Goal: Task Accomplishment & Management: Complete application form

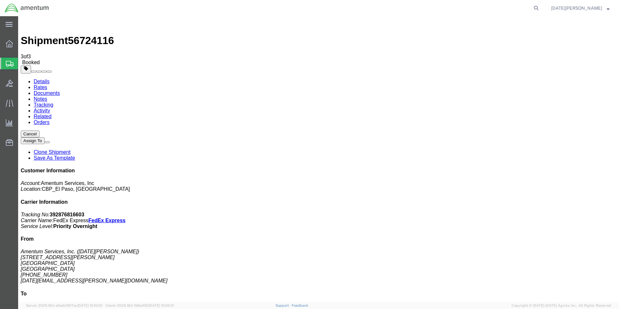
click at [0, 0] on span "Create from Template" at bounding box center [0, 0] width 0 height 0
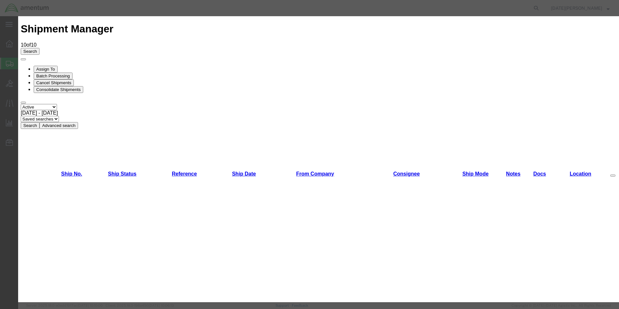
scroll to position [356, 0]
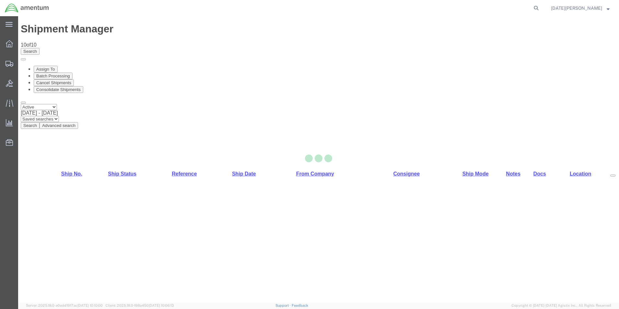
select select "49939"
select select "49946"
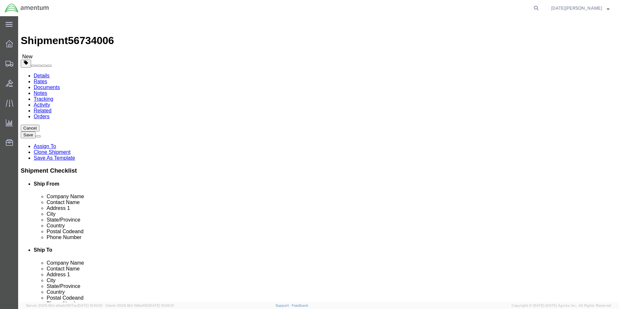
scroll to position [162, 0]
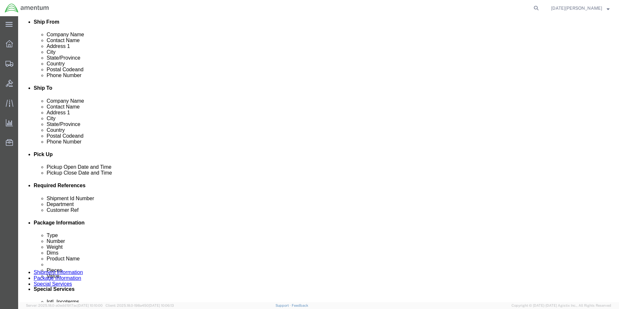
click input "text"
type input "W"
type input "USAGE# 329047"
type input "CBP"
paste input "USAGE# 329047"
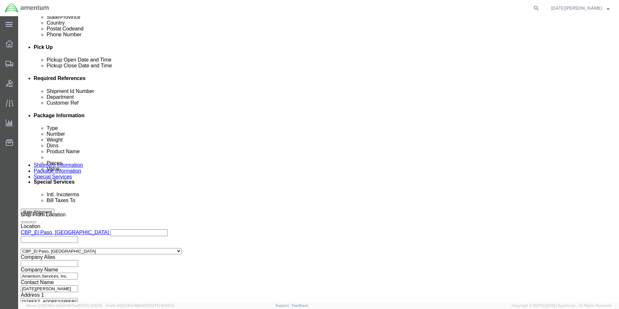
scroll to position [270, 0]
type input "USAGE# 329047"
click button "Continue"
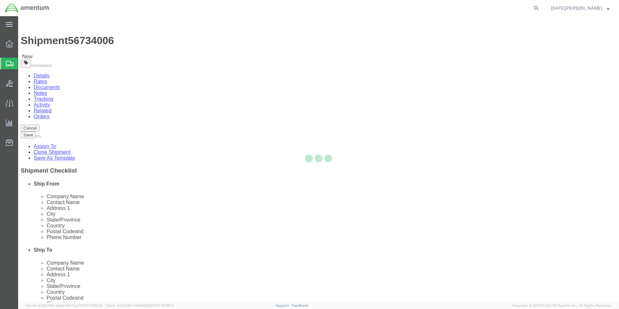
select select "YRPK"
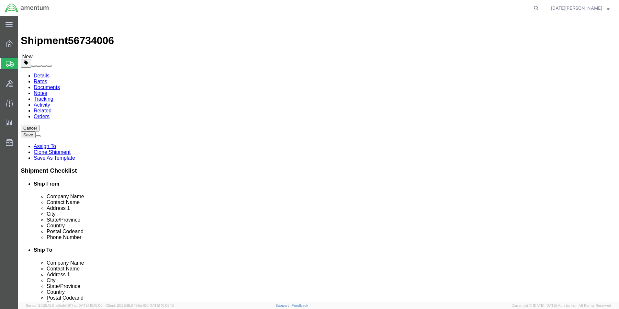
click input "text"
type input "8"
type input "6"
type input "2.20"
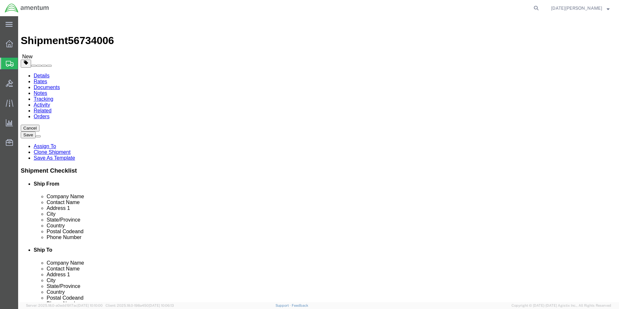
click span
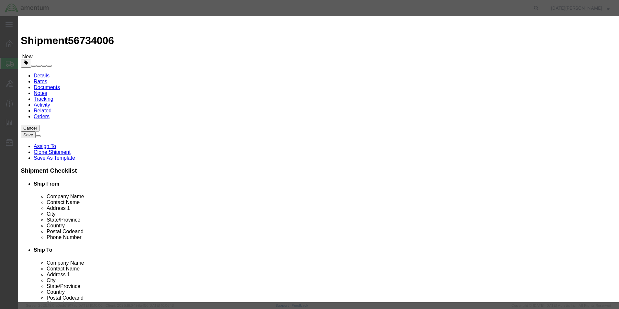
click div "Product Name Pieces 0 Select Bag Barrels 100Board Feet Bottle Box Blister Pack …"
click input "text"
type input "OIL FILTER"
type input "1"
type input "100.00"
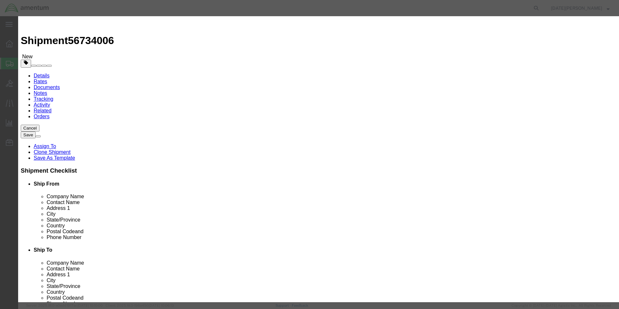
click button "Save & Close"
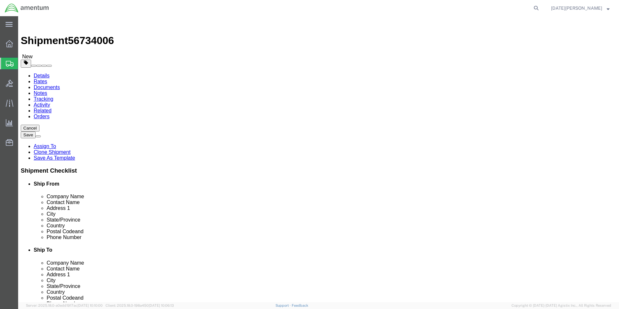
click link "Add Package"
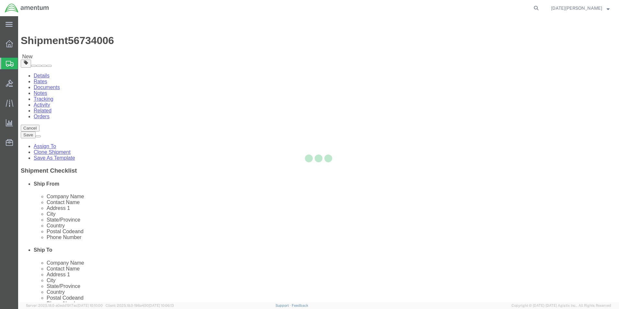
select select "YRPK"
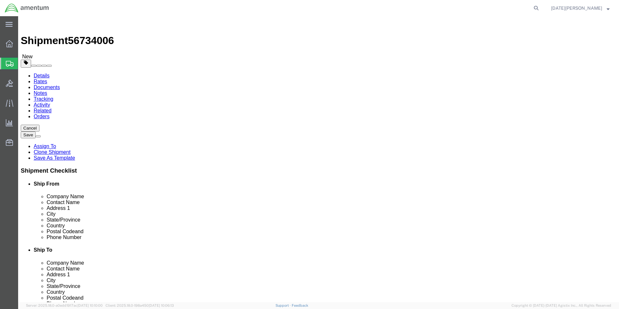
click input "text"
type input "18"
type input "12"
drag, startPoint x: 334, startPoint y: 150, endPoint x: 321, endPoint y: 154, distance: 14.0
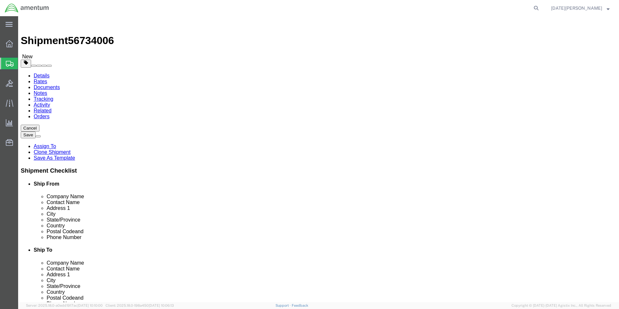
click div "0.00 Select kgs lbs"
type input "27.8"
click link "Add Content"
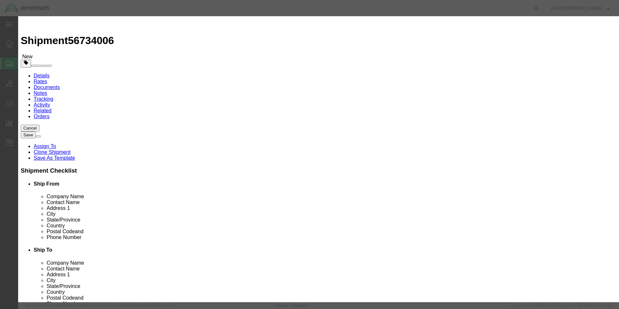
click input "text"
type input "15W50QT OIL"
type input "2"
click input "2"
type input "12"
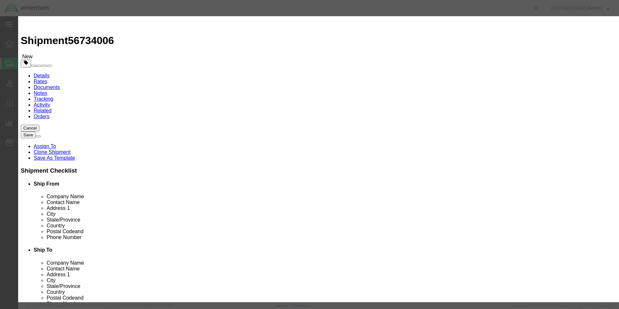
type input "72.00"
select select "USD"
click input "12"
click input "72.00"
type input "7"
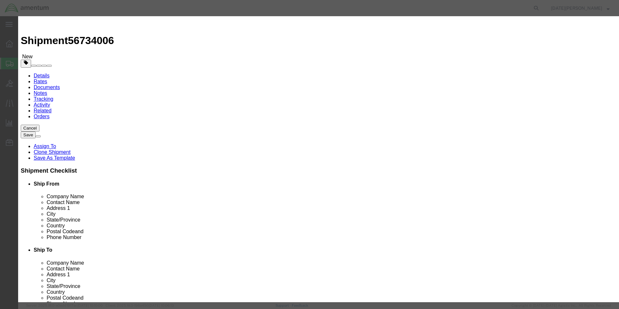
type input "150.00"
click button "Save & Close"
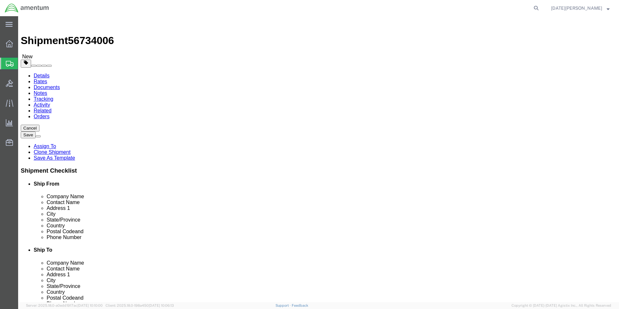
click button "Rate Shipment"
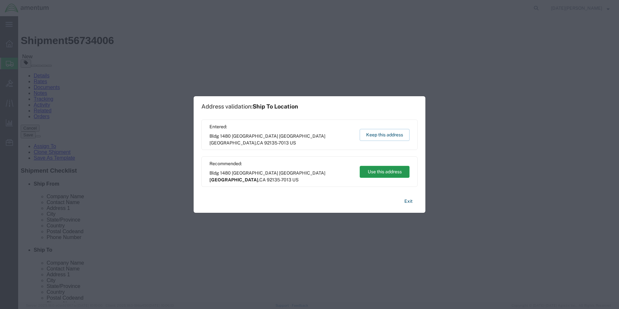
click at [382, 172] on button "Use this address" at bounding box center [384, 172] width 50 height 12
